Goal: Information Seeking & Learning: Learn about a topic

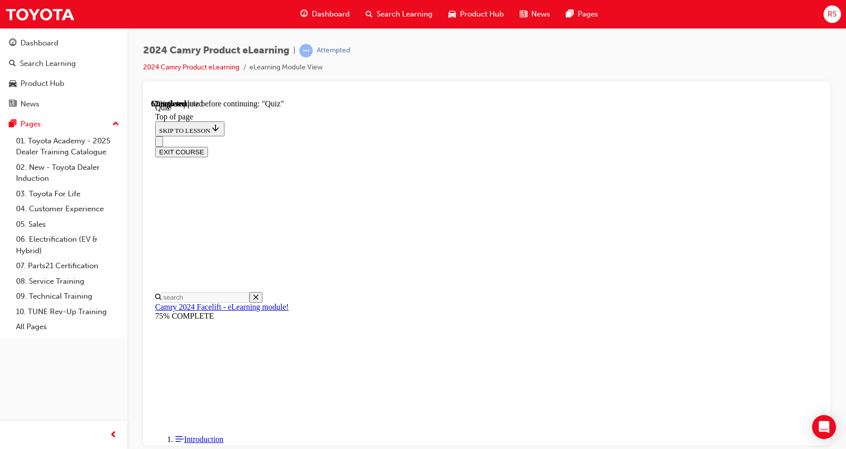
scroll to position [30, 0]
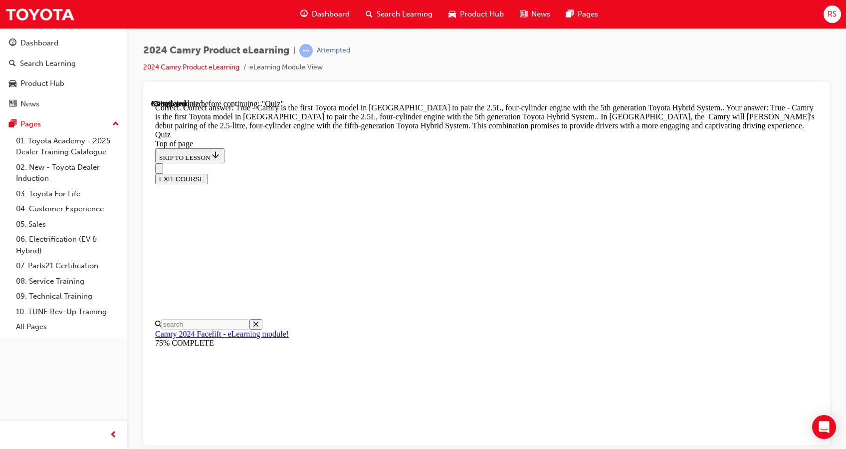
scroll to position [252, 0]
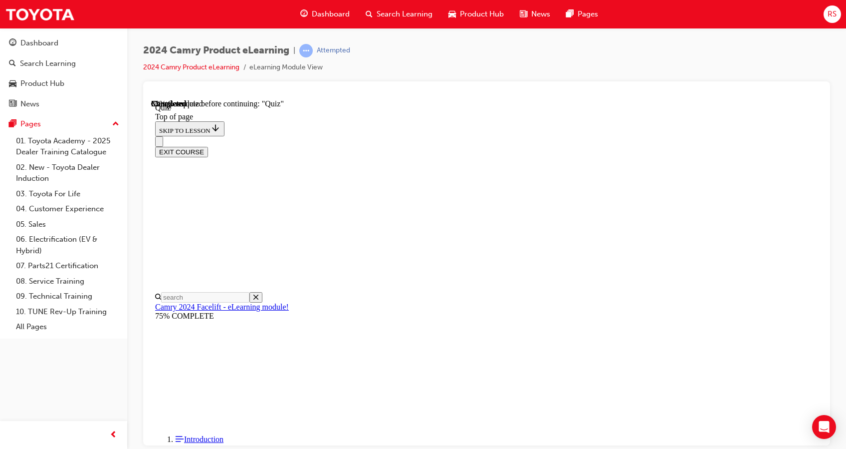
scroll to position [149, 0]
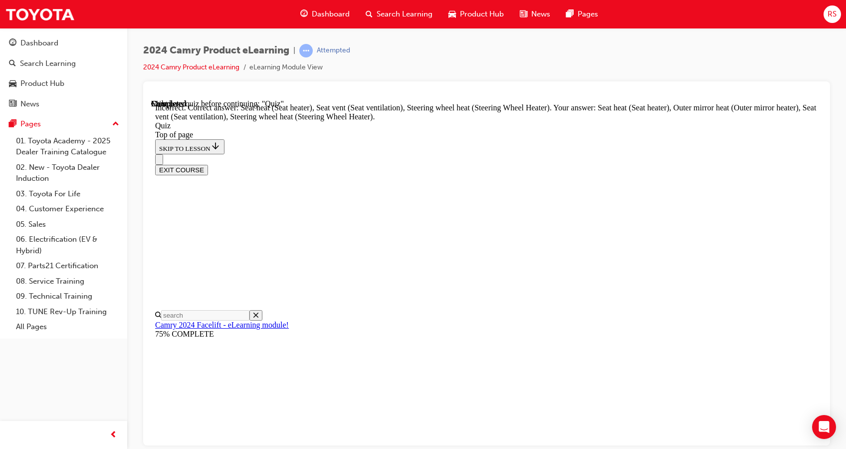
scroll to position [241, 0]
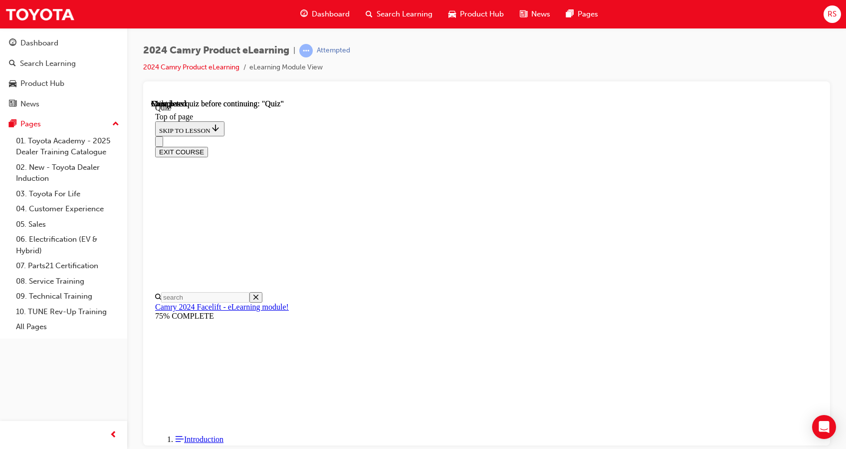
scroll to position [194, 0]
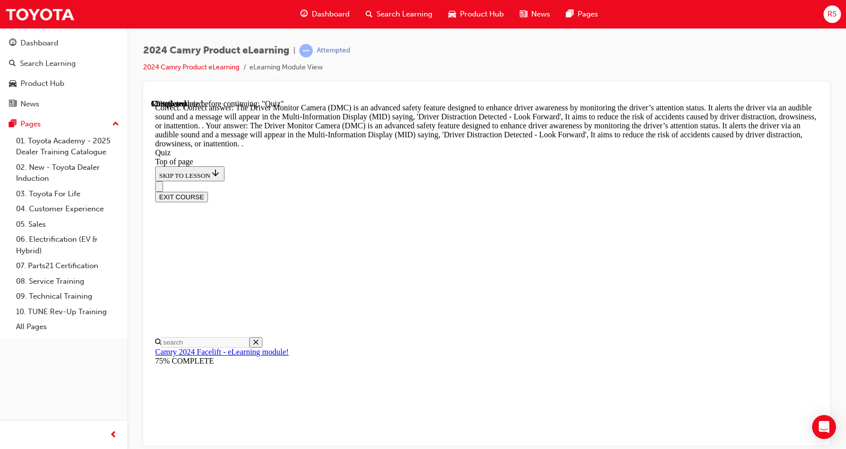
scroll to position [321, 0]
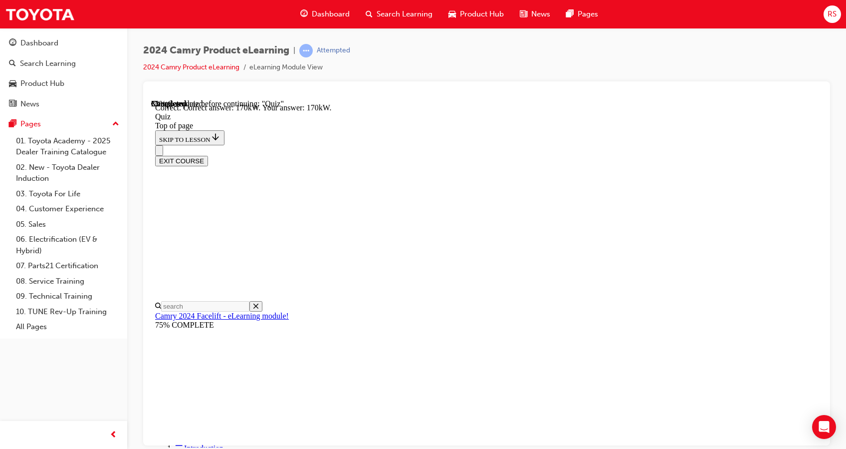
scroll to position [224, 0]
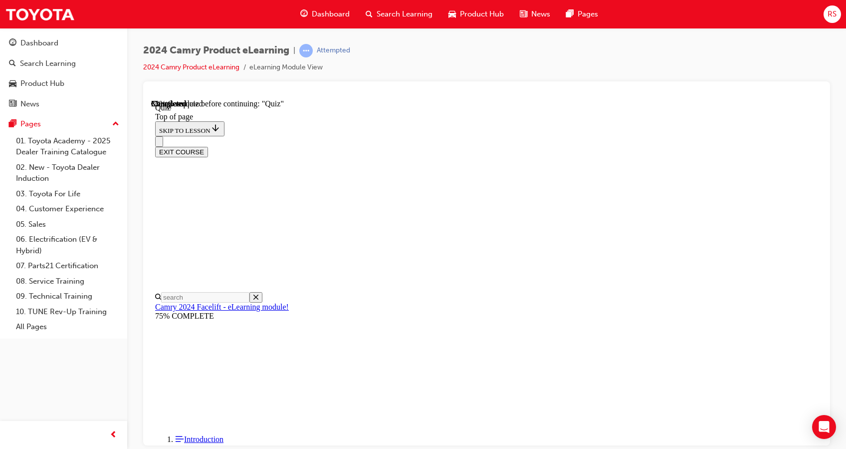
scroll to position [120, 0]
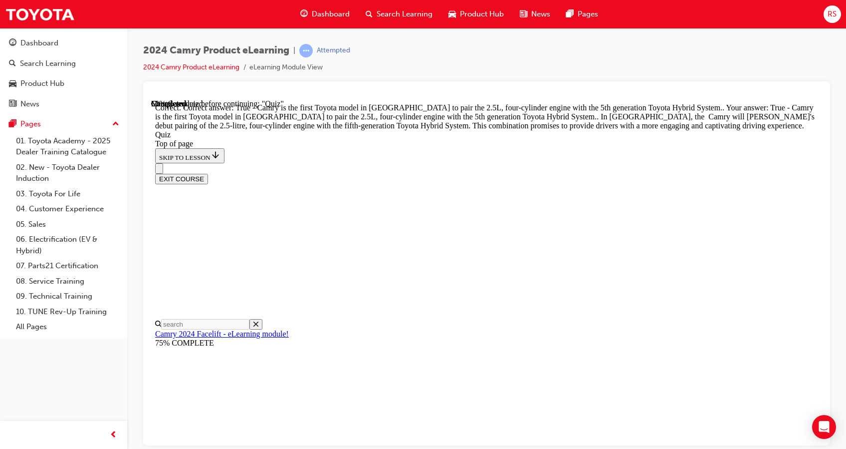
scroll to position [252, 0]
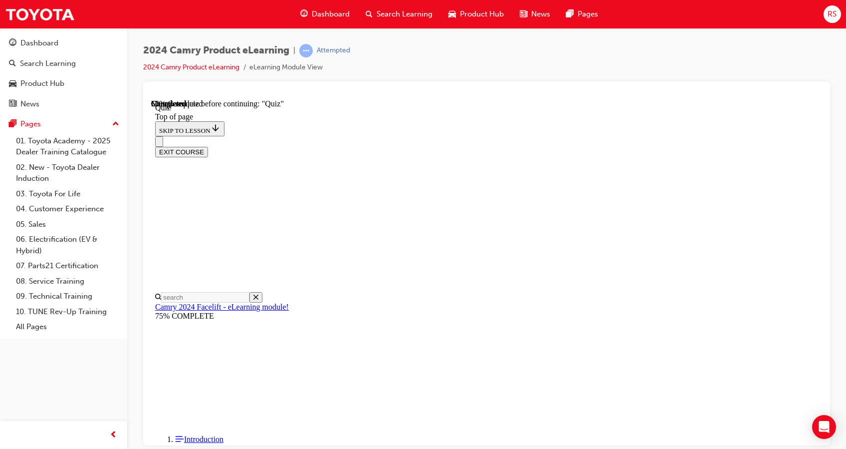
scroll to position [97, 0]
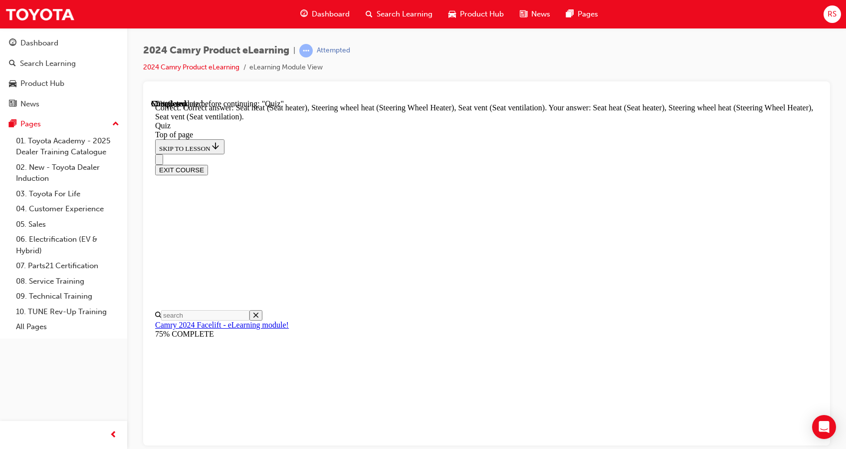
scroll to position [241, 0]
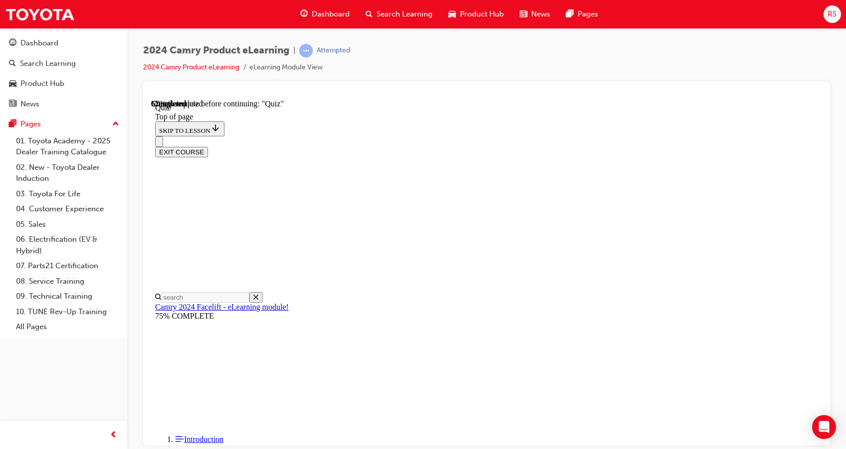
scroll to position [30, 0]
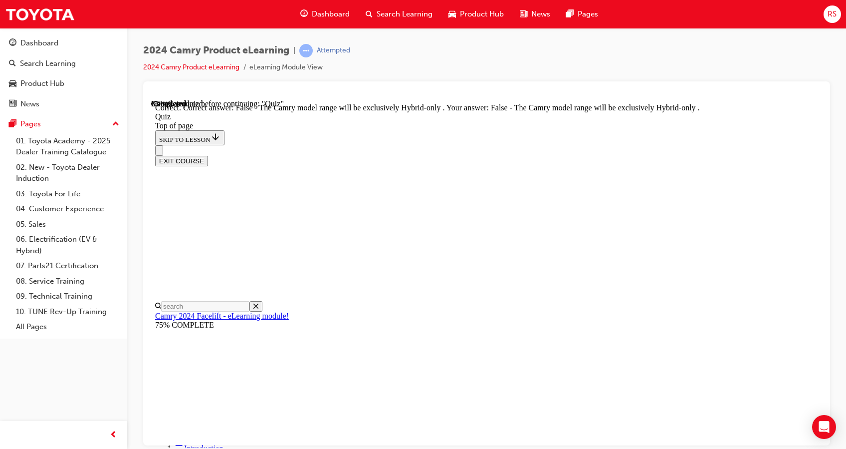
scroll to position [137, 0]
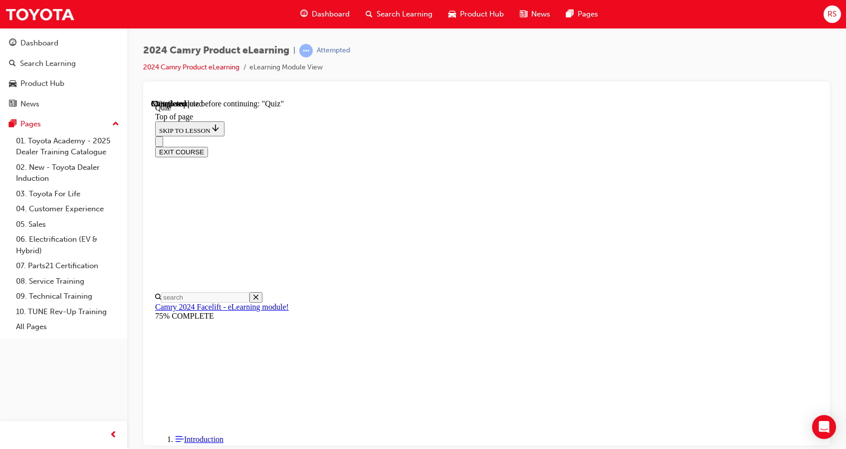
scroll to position [110, 0]
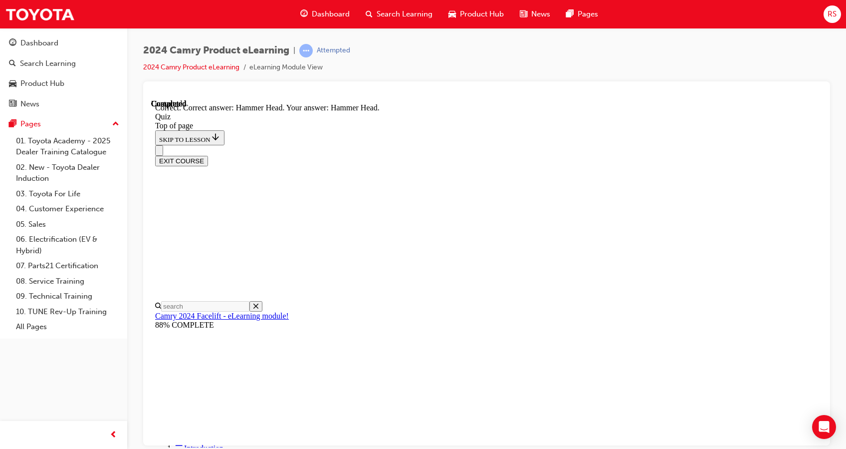
scroll to position [224, 0]
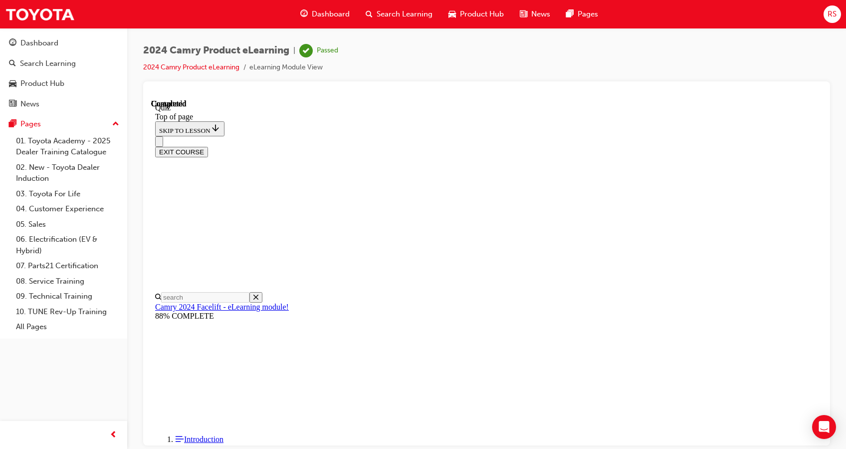
scroll to position [194, 0]
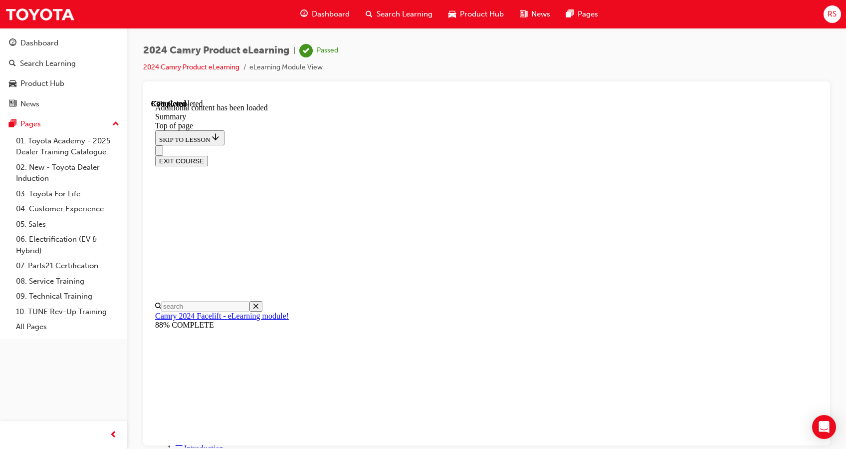
scroll to position [482, 0]
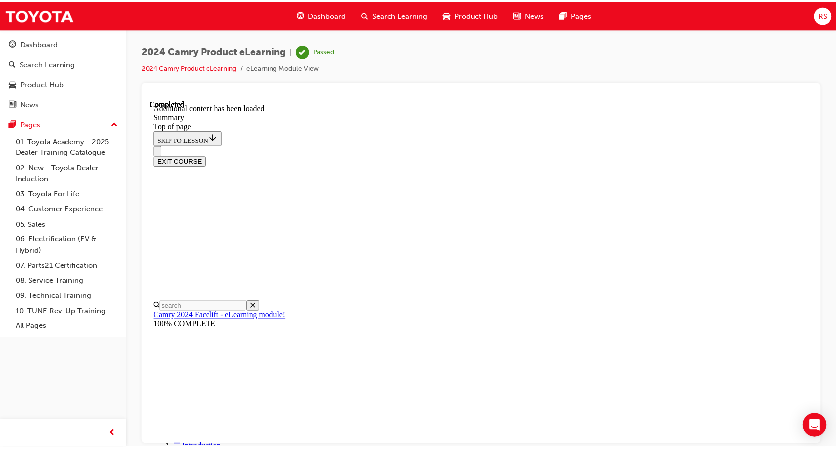
scroll to position [1122, 0]
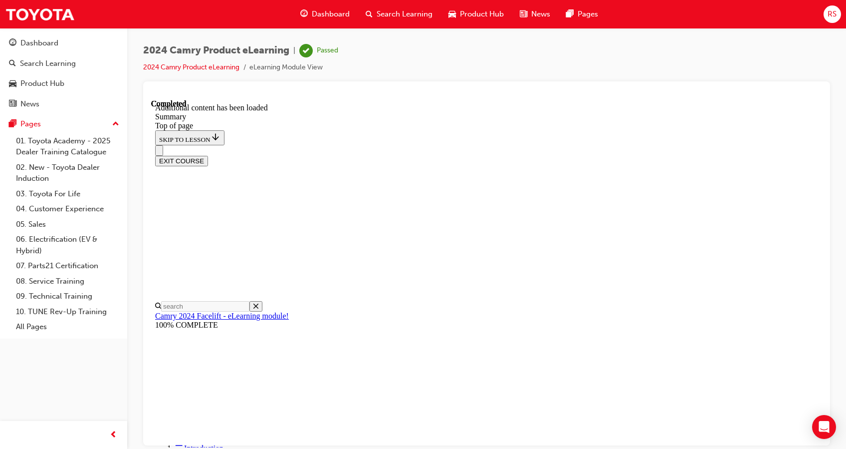
click at [208, 155] on button "EXIT COURSE" at bounding box center [181, 160] width 53 height 10
click at [416, 8] on span "Search Learning" at bounding box center [405, 13] width 56 height 11
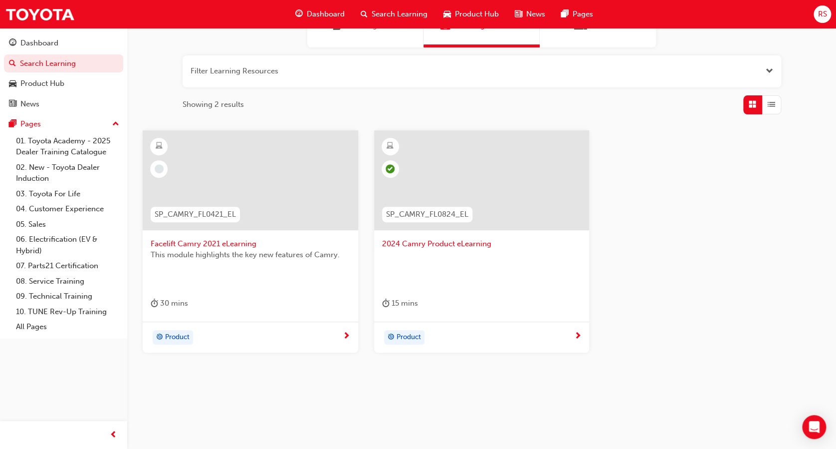
scroll to position [32, 0]
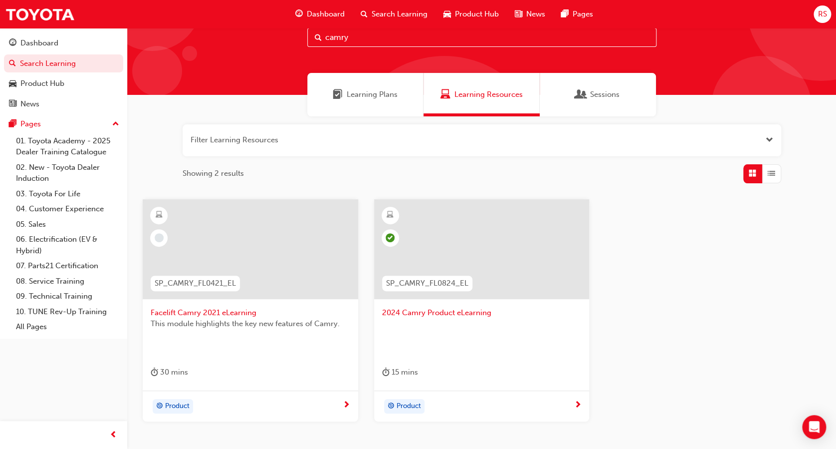
click at [371, 47] on div "camry" at bounding box center [481, 45] width 709 height 99
click at [370, 46] on input "camry" at bounding box center [481, 37] width 349 height 19
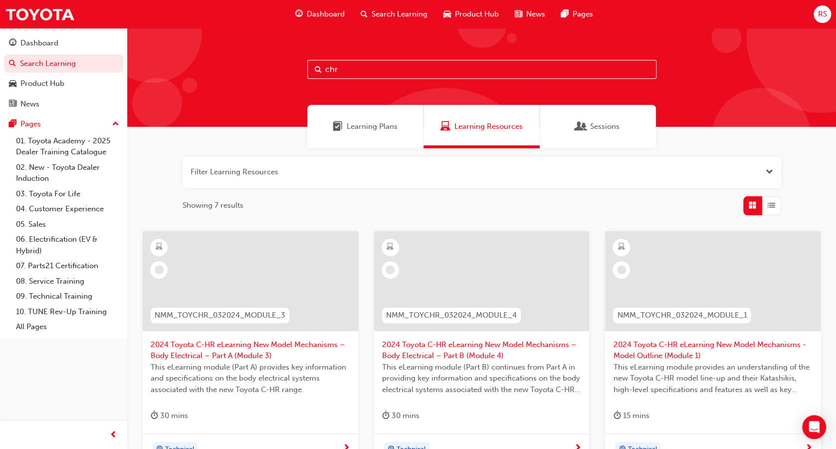
click at [378, 78] on input "chr" at bounding box center [481, 69] width 349 height 19
type input "c"
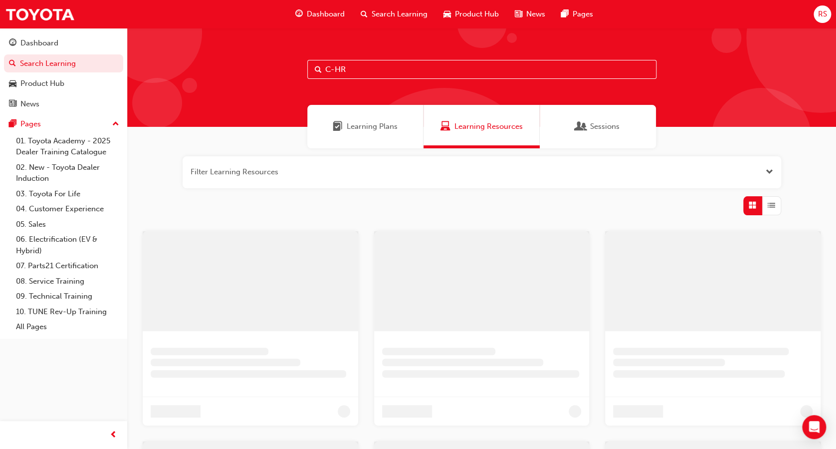
type input "C-HR"
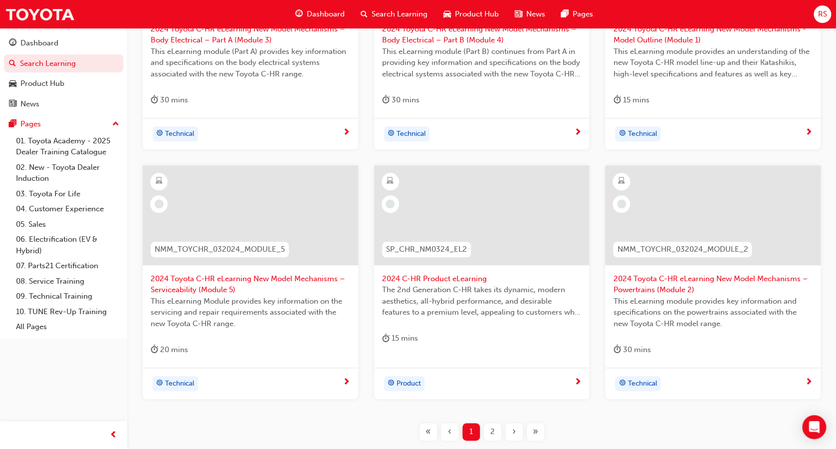
scroll to position [319, 0]
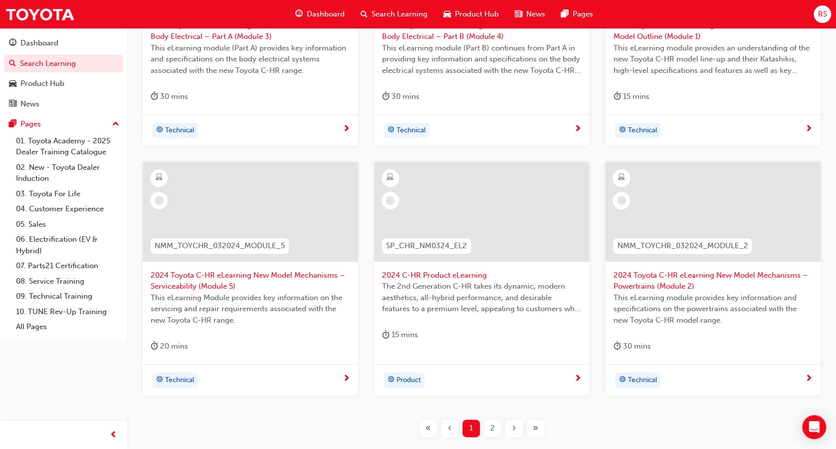
click at [463, 279] on span "2024 C-HR Product eLearning" at bounding box center [482, 275] width 200 height 11
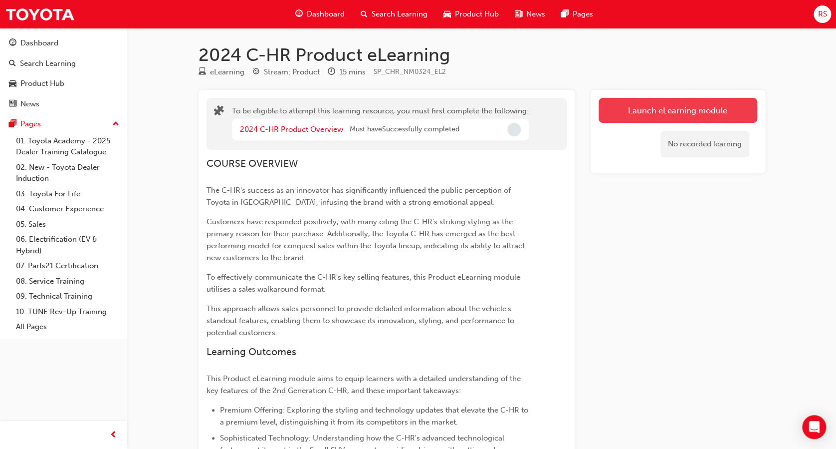
click at [627, 112] on button "Launch eLearning module" at bounding box center [678, 110] width 159 height 25
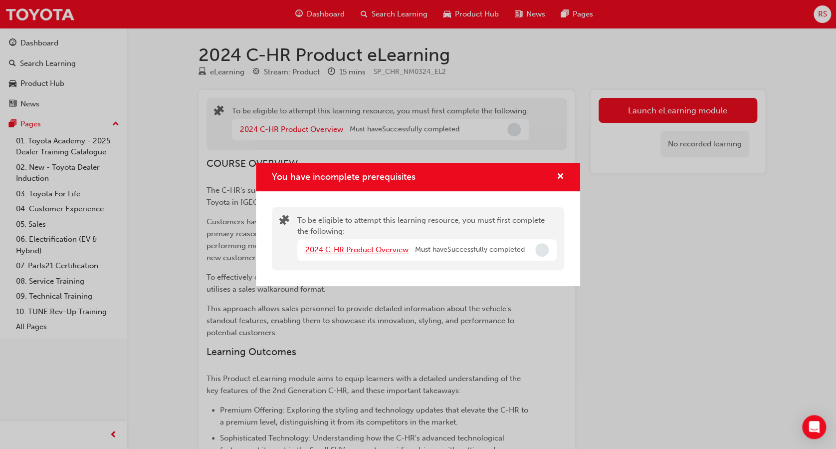
click at [365, 251] on link "2024 C-HR Product Overview" at bounding box center [356, 249] width 103 height 9
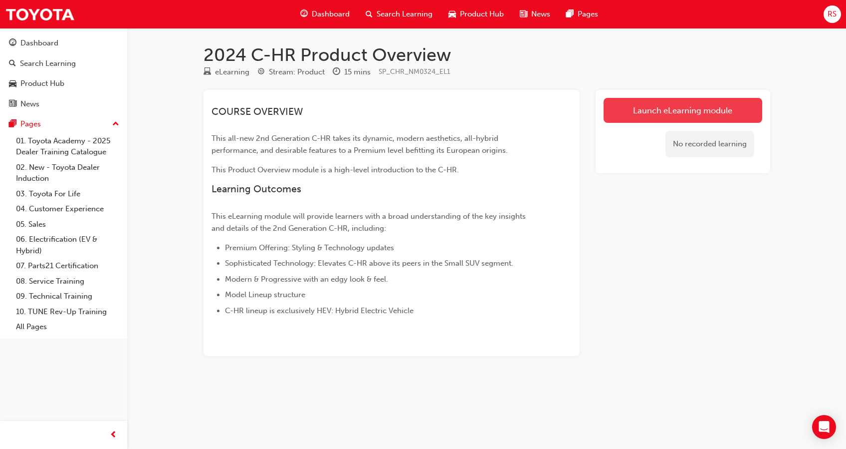
click at [640, 114] on link "Launch eLearning module" at bounding box center [683, 110] width 159 height 25
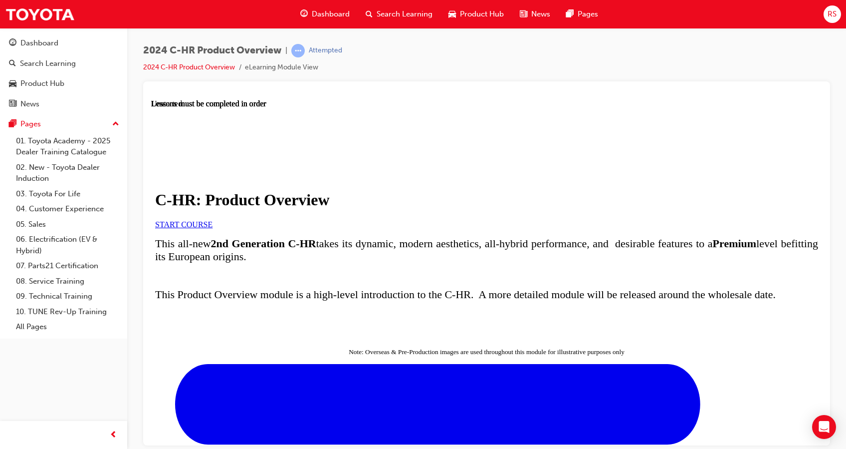
scroll to position [329, 0]
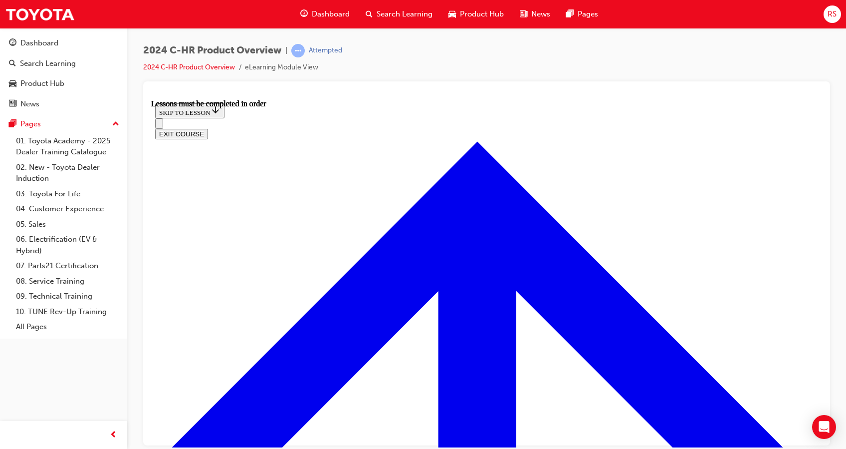
scroll to position [699, 0]
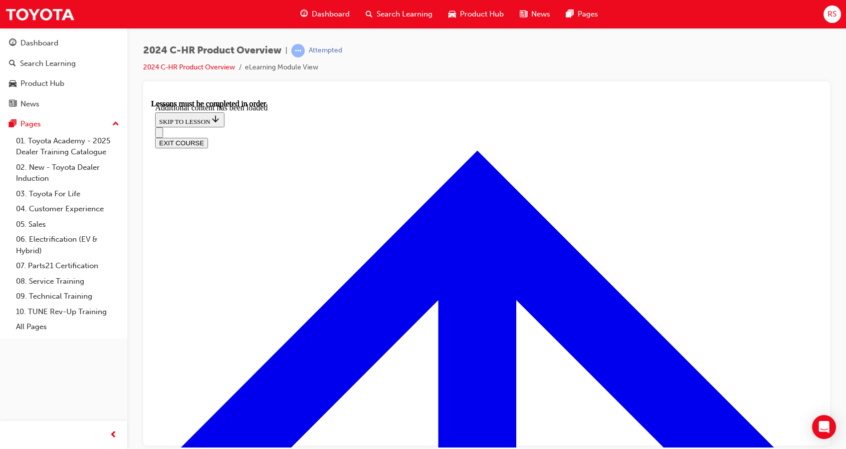
scroll to position [1717, 0]
drag, startPoint x: 247, startPoint y: 160, endPoint x: 517, endPoint y: 204, distance: 274.0
drag, startPoint x: 517, startPoint y: 204, endPoint x: 406, endPoint y: 239, distance: 116.2
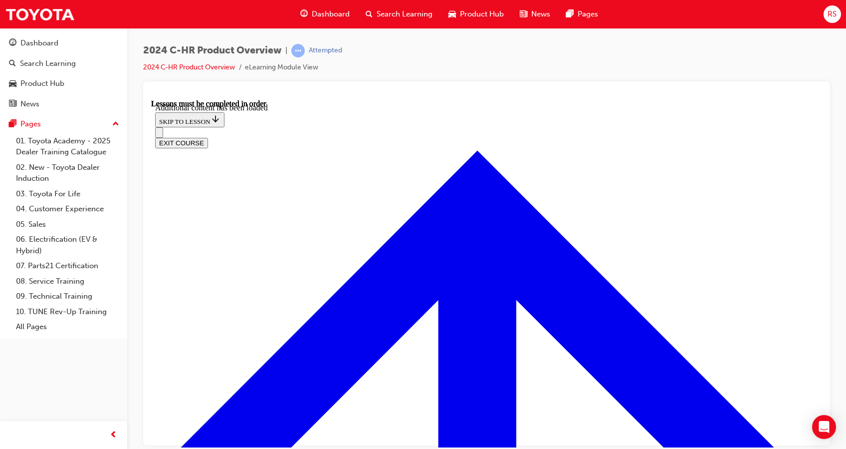
radio input "true"
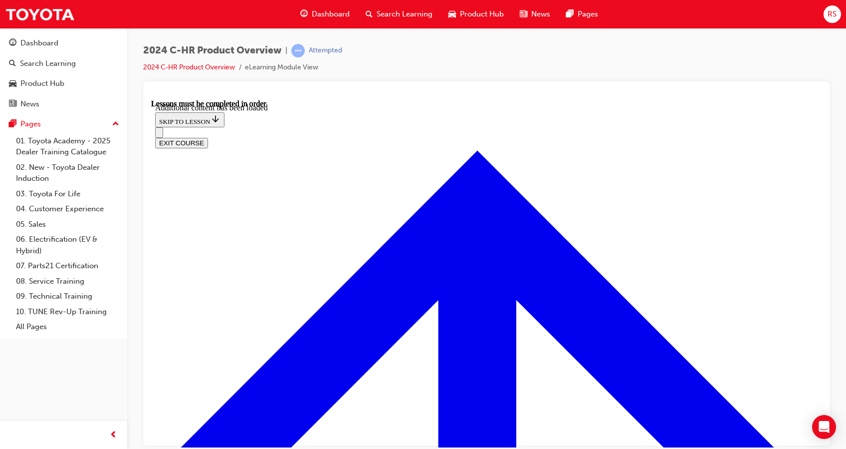
radio input "true"
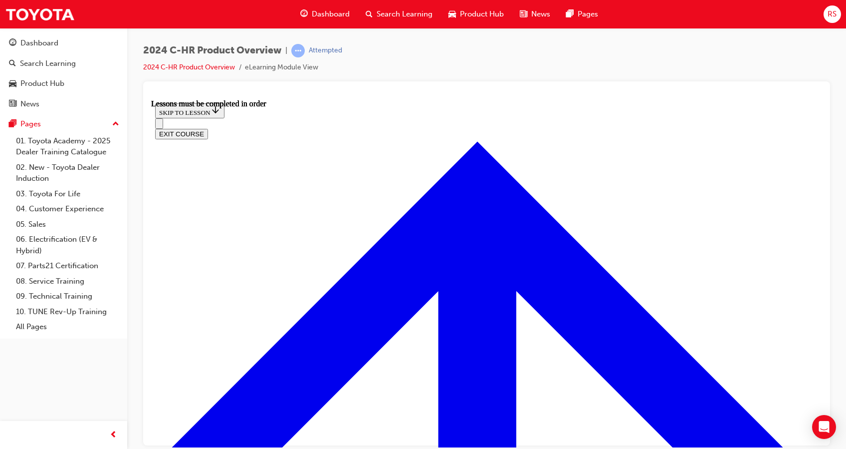
scroll to position [1538, 0]
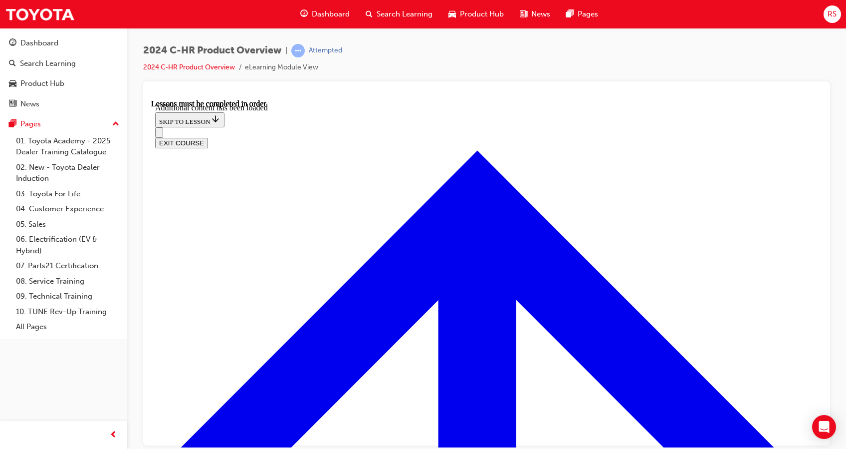
scroll to position [1777, 0]
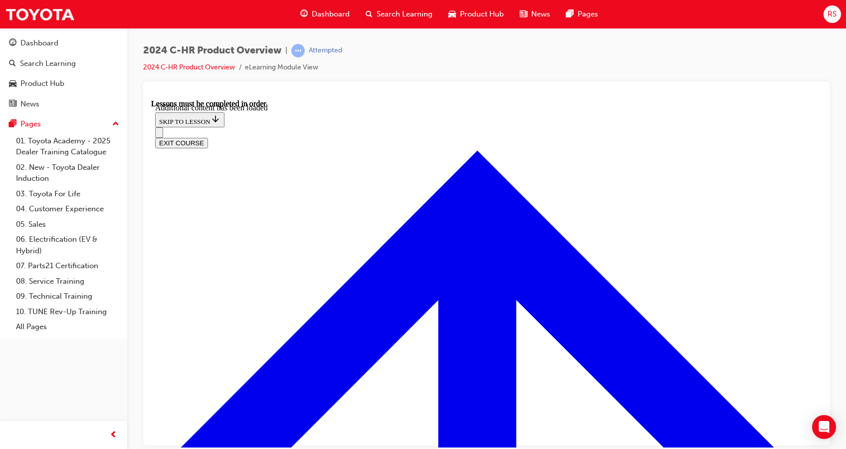
radio input "true"
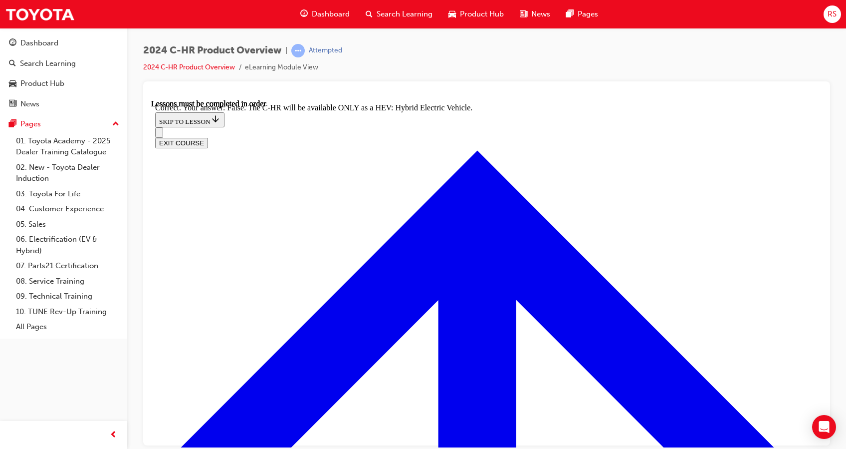
checkbox input "true"
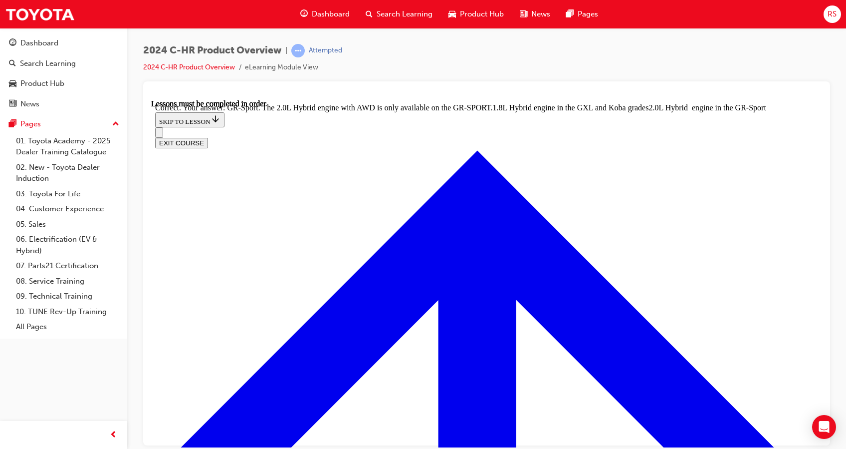
radio input "true"
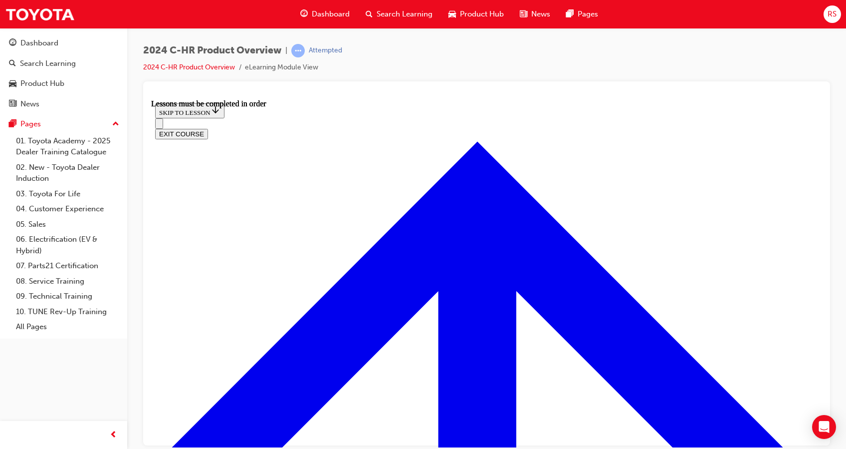
scroll to position [228, 0]
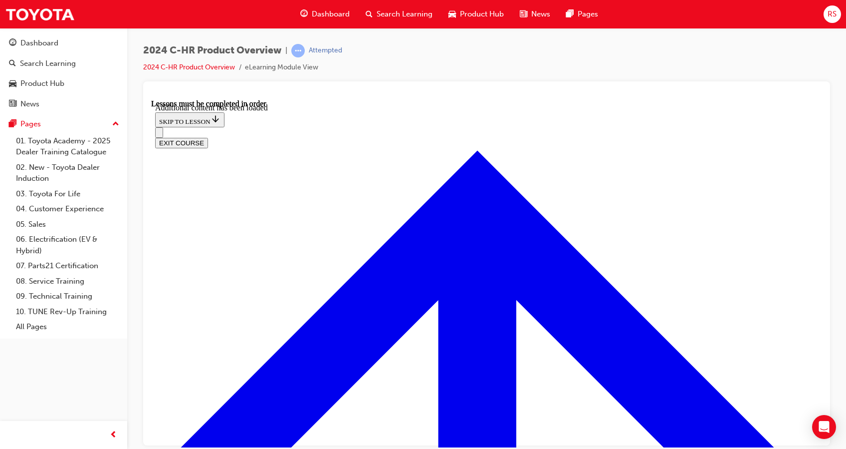
scroll to position [784, 0]
radio input "true"
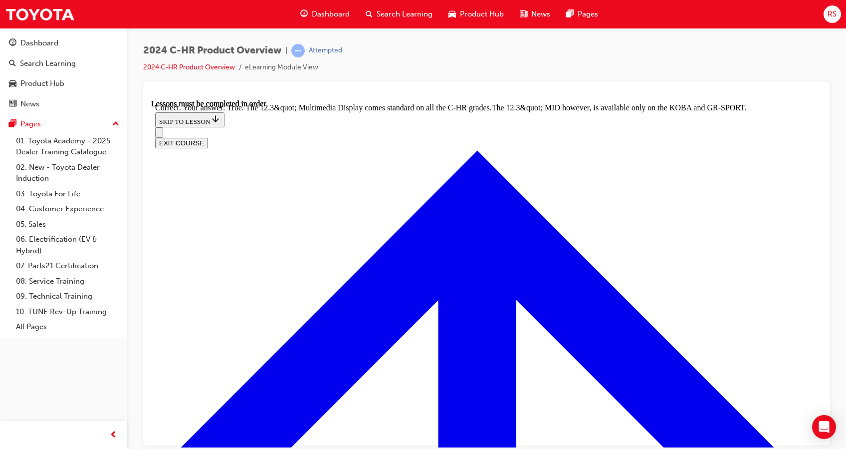
scroll to position [953, 0]
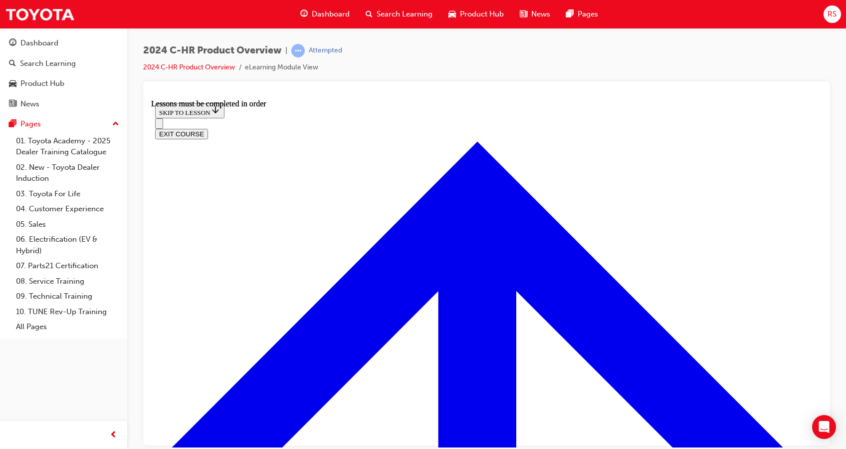
scroll to position [1191, 0]
drag, startPoint x: 572, startPoint y: 443, endPoint x: 582, endPoint y: 416, distance: 28.5
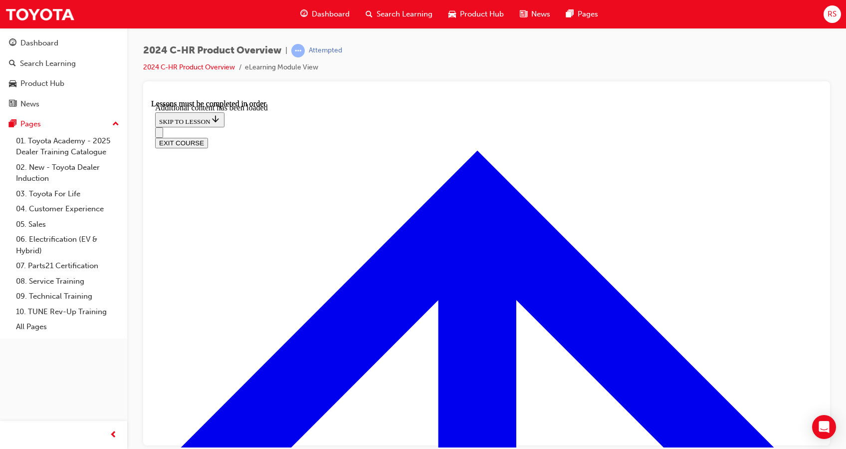
scroll to position [2073, 0]
checkbox input "true"
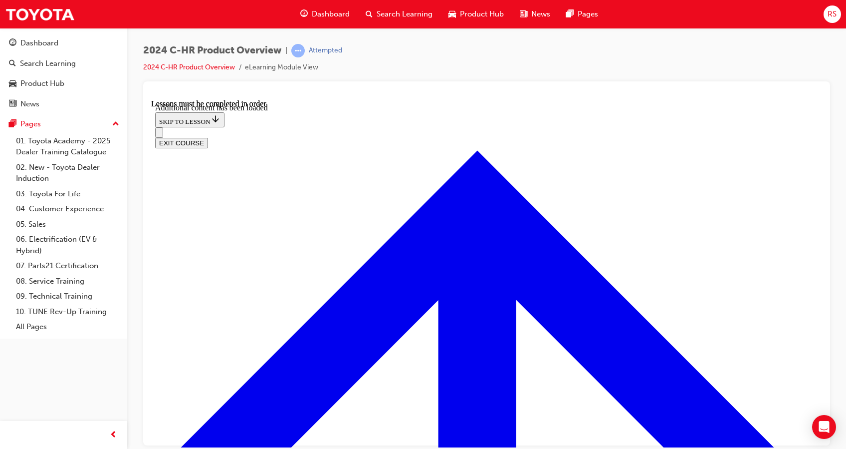
checkbox input "true"
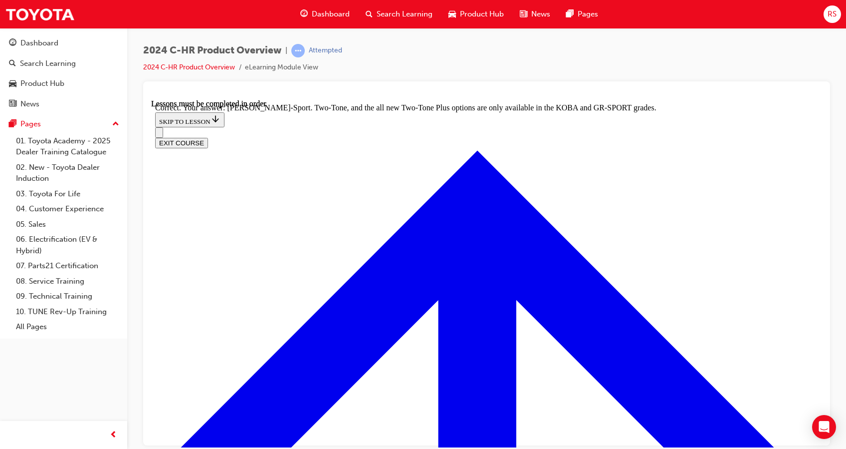
scroll to position [2256, 0]
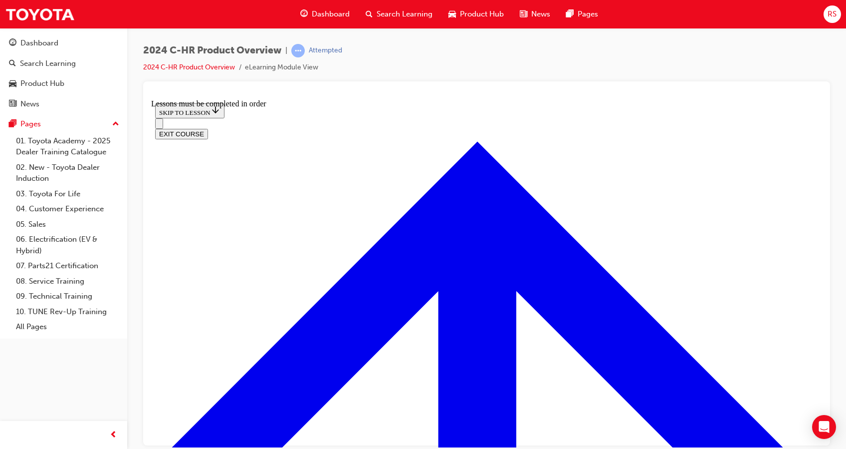
scroll to position [710, 0]
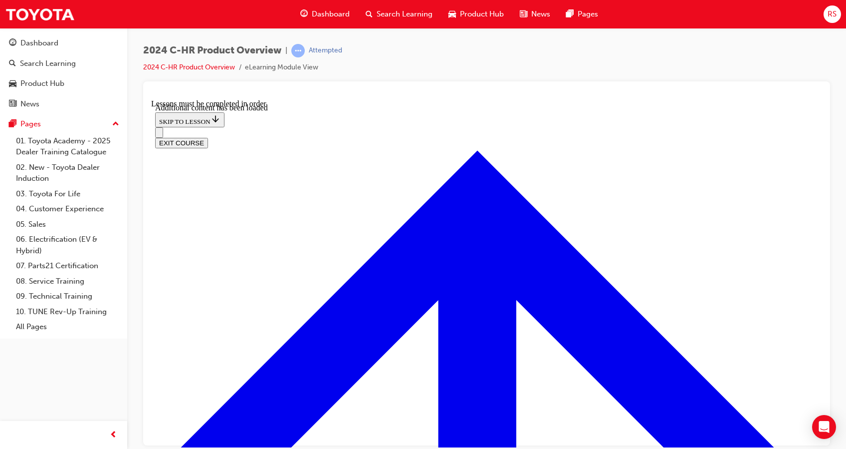
scroll to position [966, 0]
radio input "true"
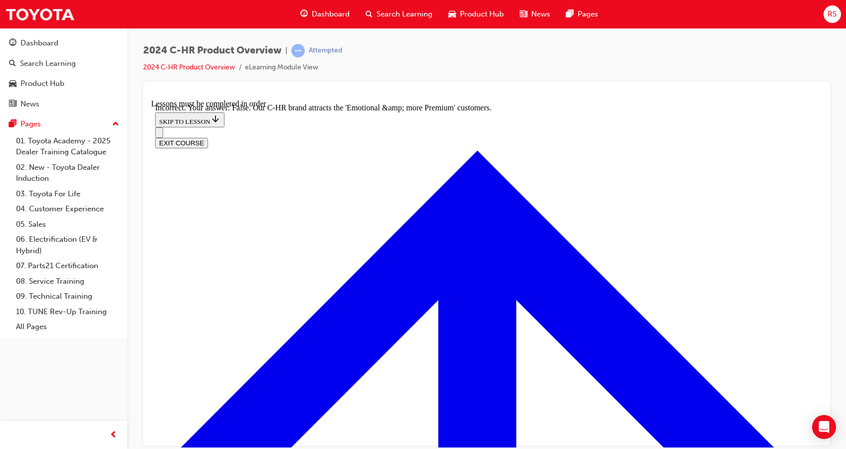
scroll to position [1099, 0]
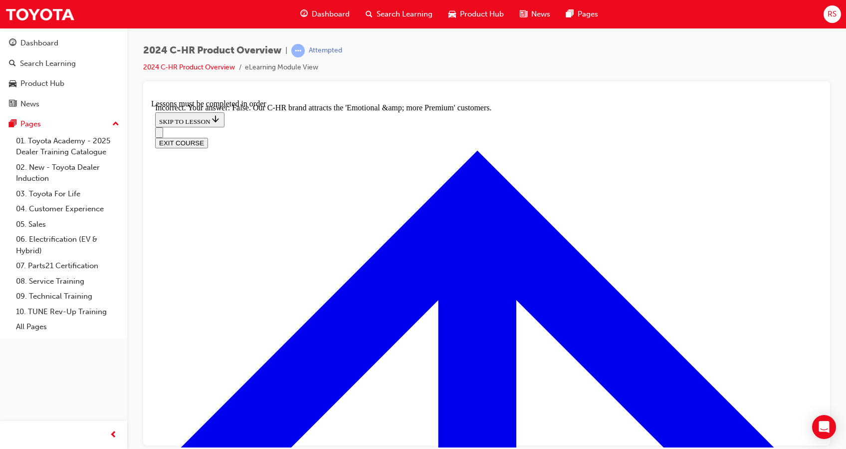
radio input "true"
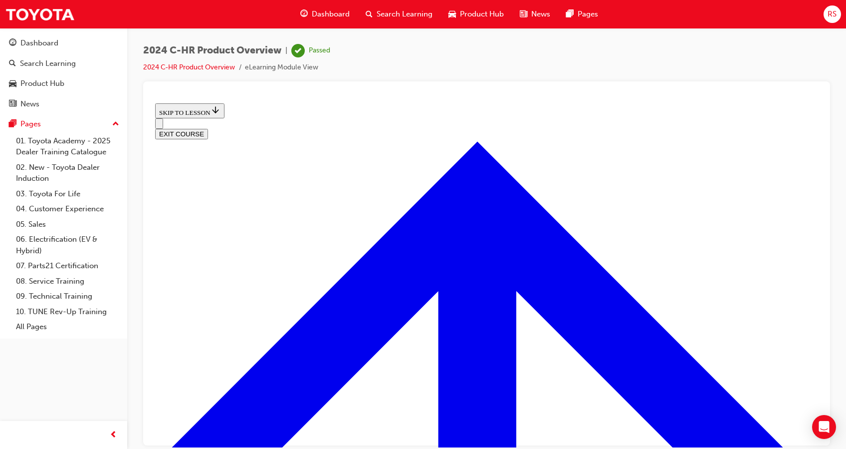
scroll to position [263, 0]
click at [208, 128] on button "EXIT COURSE" at bounding box center [181, 133] width 53 height 10
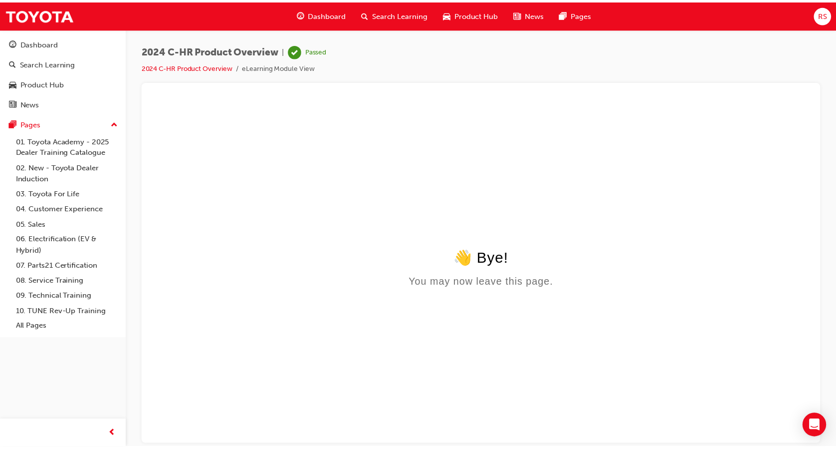
scroll to position [0, 0]
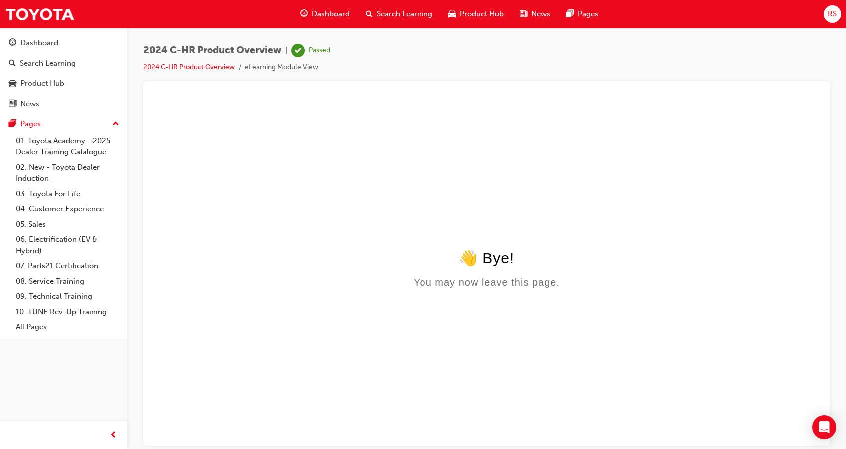
click at [312, 18] on span "Dashboard" at bounding box center [331, 13] width 38 height 11
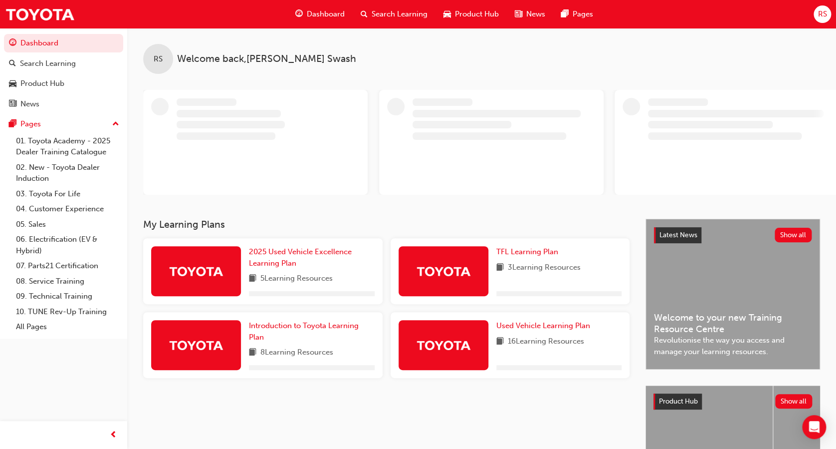
click at [379, 9] on span "Search Learning" at bounding box center [400, 13] width 56 height 11
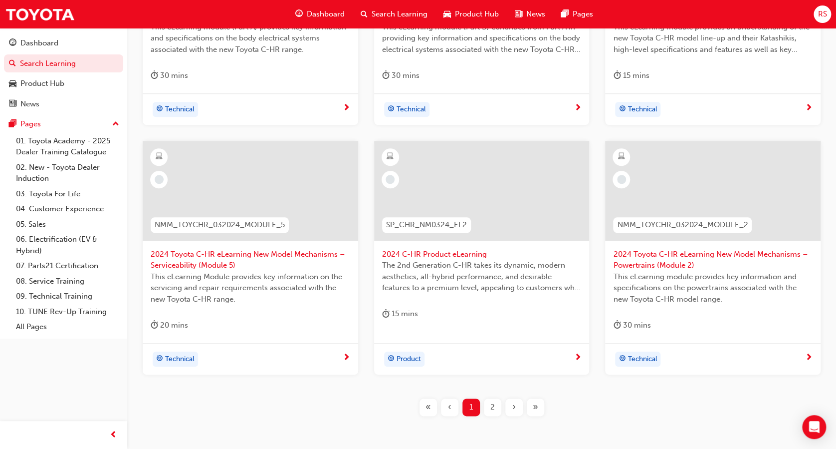
scroll to position [342, 0]
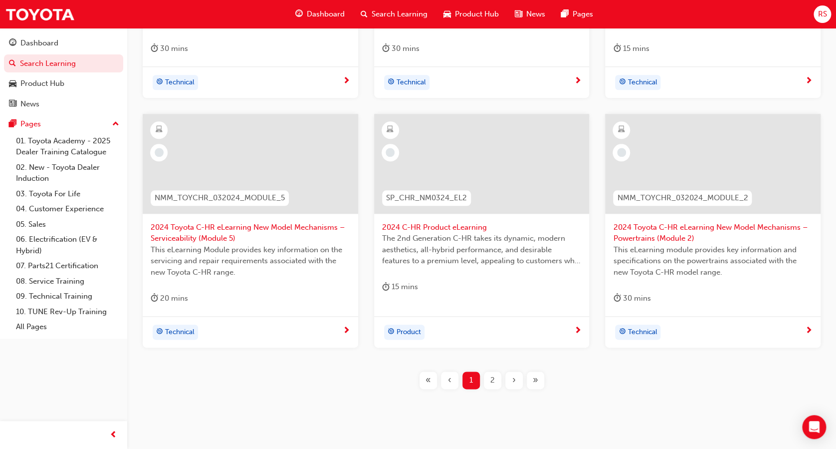
click at [447, 224] on span "2024 C-HR Product eLearning" at bounding box center [482, 227] width 200 height 11
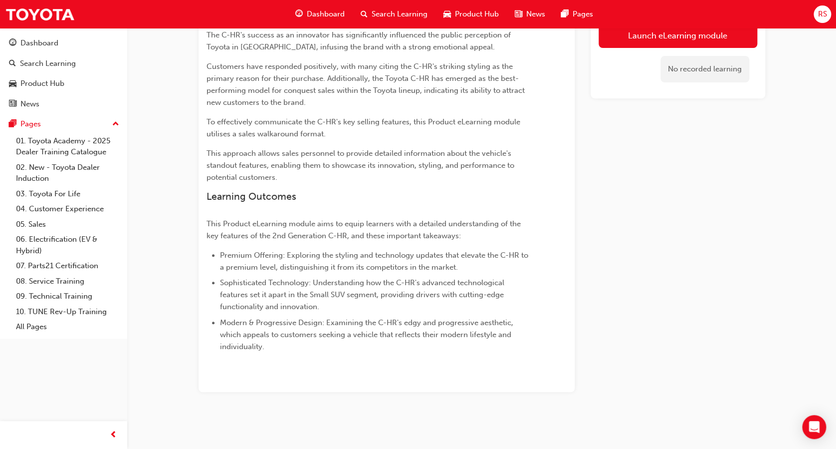
scroll to position [41, 0]
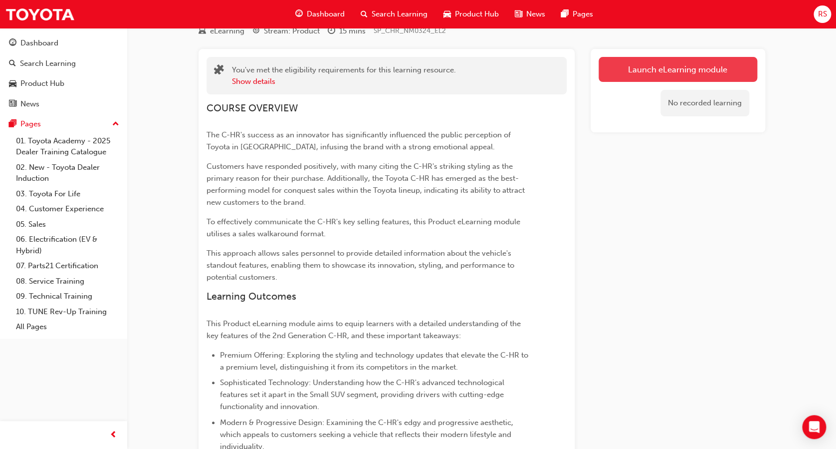
click at [625, 65] on link "Launch eLearning module" at bounding box center [678, 69] width 159 height 25
